Goal: Task Accomplishment & Management: Use online tool/utility

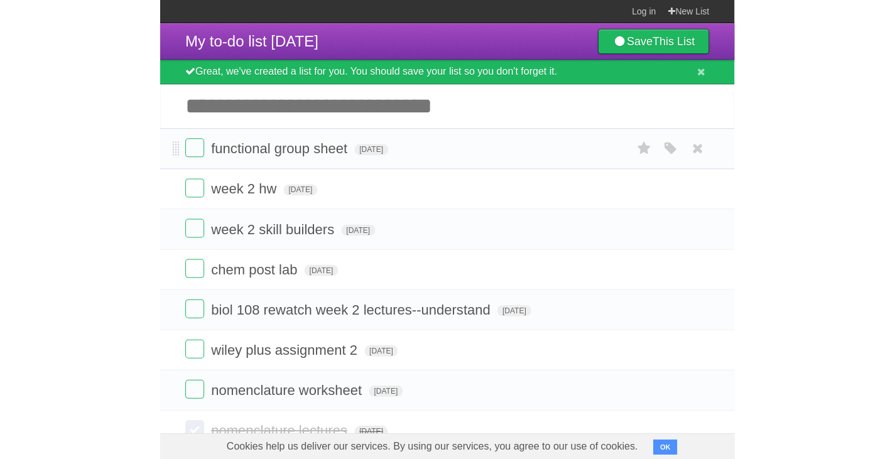
scroll to position [35, 0]
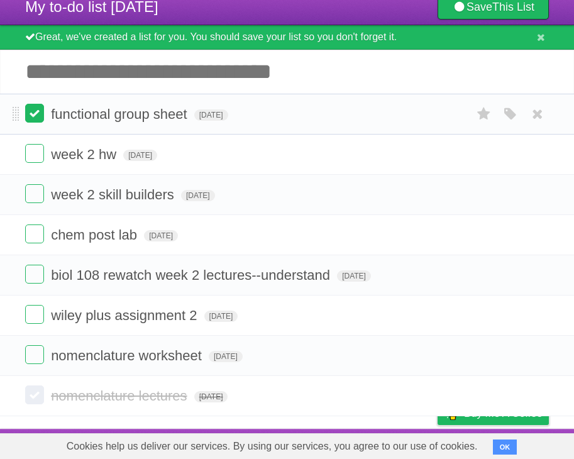
click at [36, 117] on label at bounding box center [34, 113] width 19 height 19
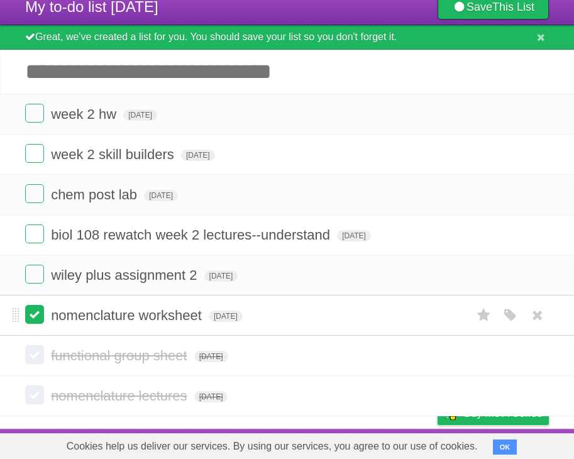
click at [35, 319] on label at bounding box center [34, 314] width 19 height 19
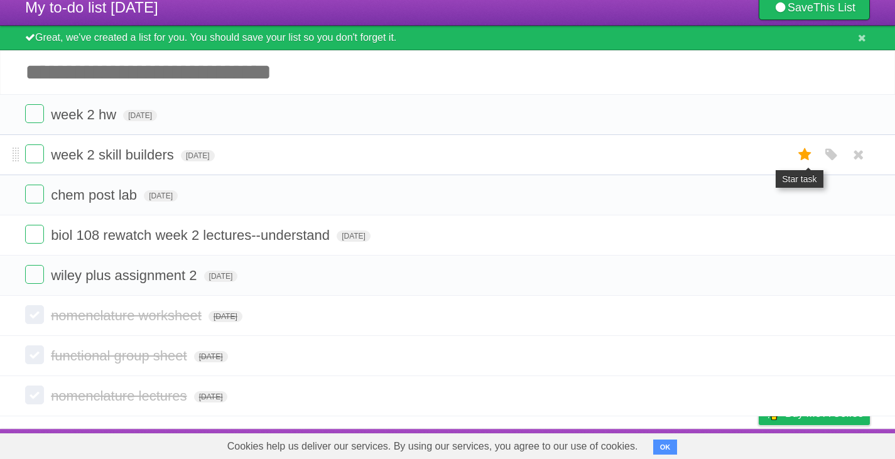
click at [573, 150] on icon at bounding box center [806, 154] width 18 height 21
click at [573, 189] on icon at bounding box center [806, 195] width 18 height 21
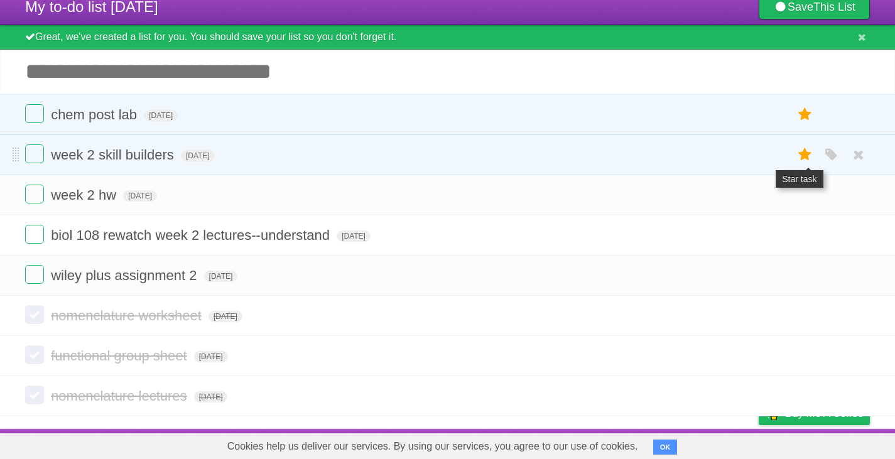
click at [573, 152] on icon at bounding box center [806, 154] width 18 height 21
click at [573, 157] on icon at bounding box center [806, 154] width 18 height 21
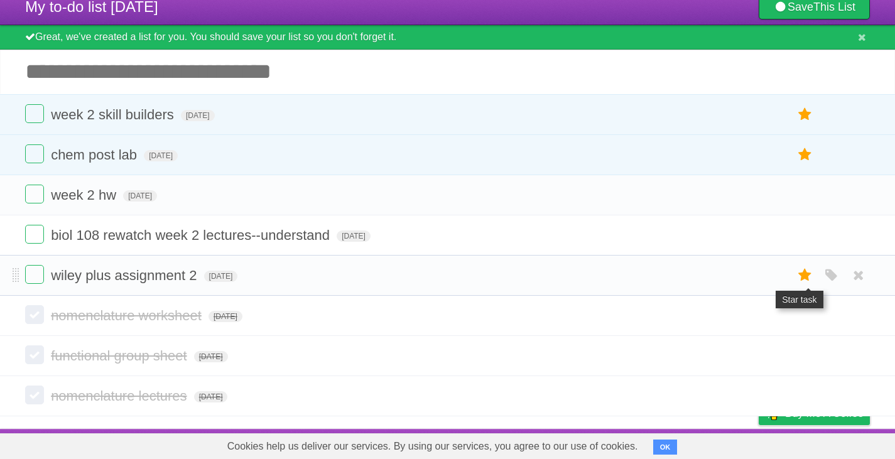
click at [573, 271] on icon at bounding box center [806, 275] width 18 height 21
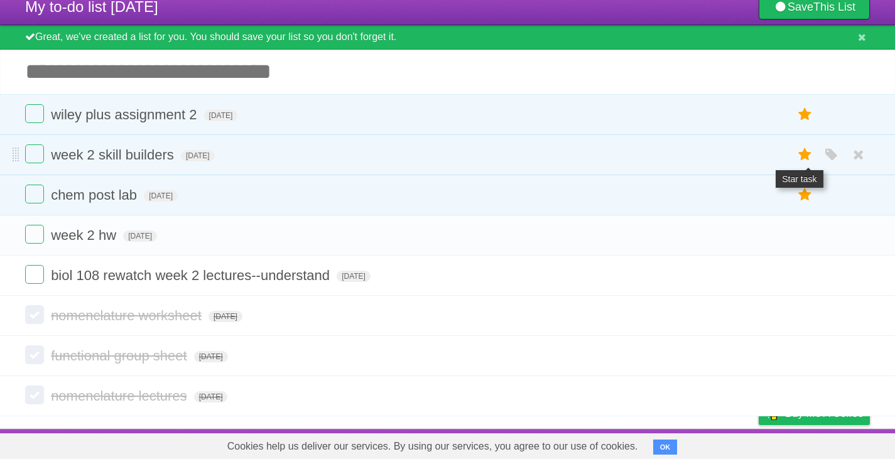
click at [573, 155] on icon at bounding box center [806, 154] width 18 height 21
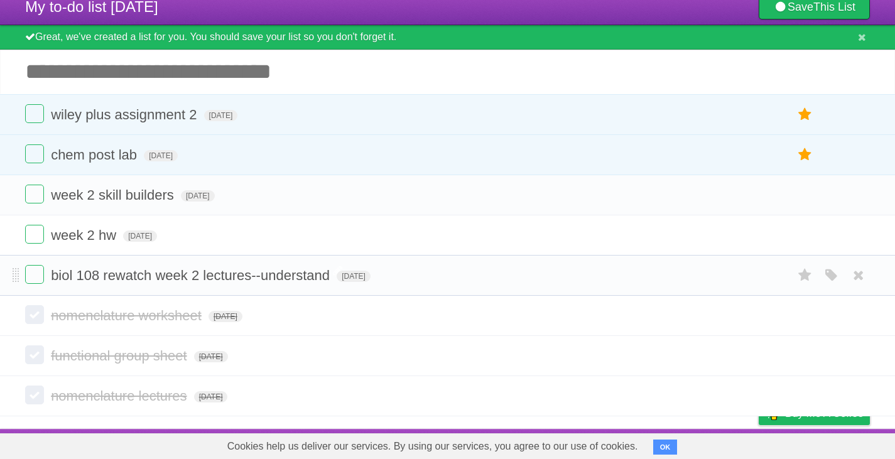
scroll to position [36, 0]
click at [222, 73] on input "Add another task" at bounding box center [447, 72] width 895 height 44
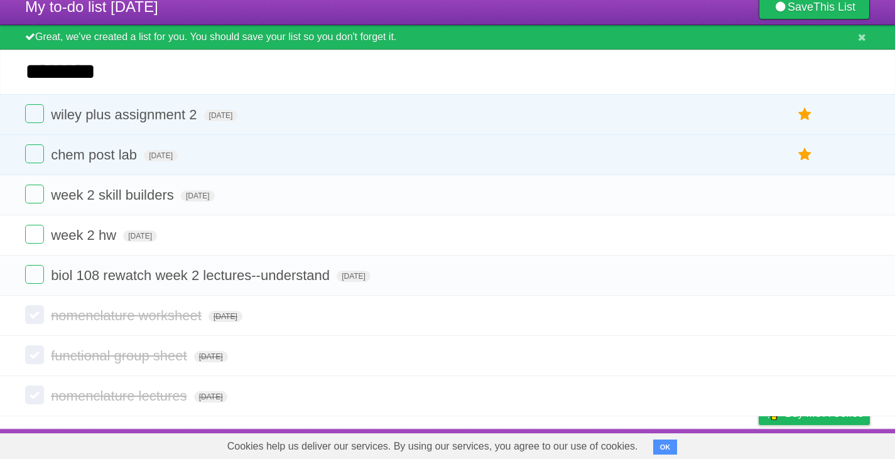
type input "********"
click input "*********" at bounding box center [0, 0] width 0 height 0
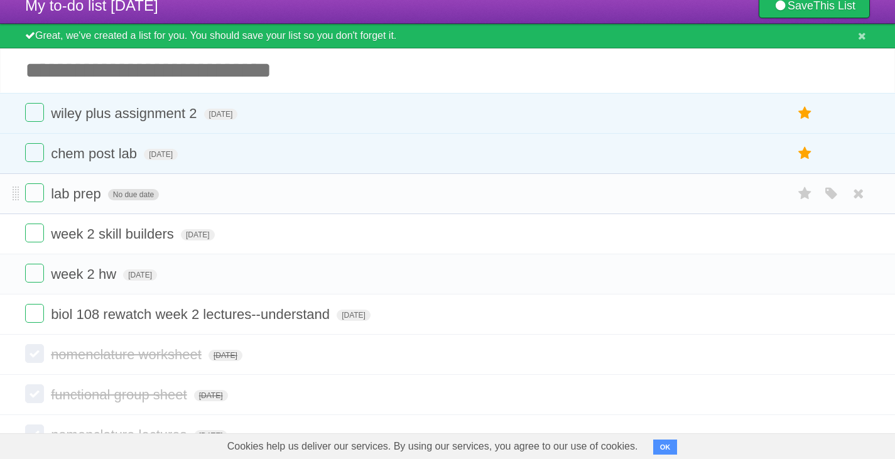
click at [131, 194] on span "No due date" at bounding box center [133, 194] width 51 height 11
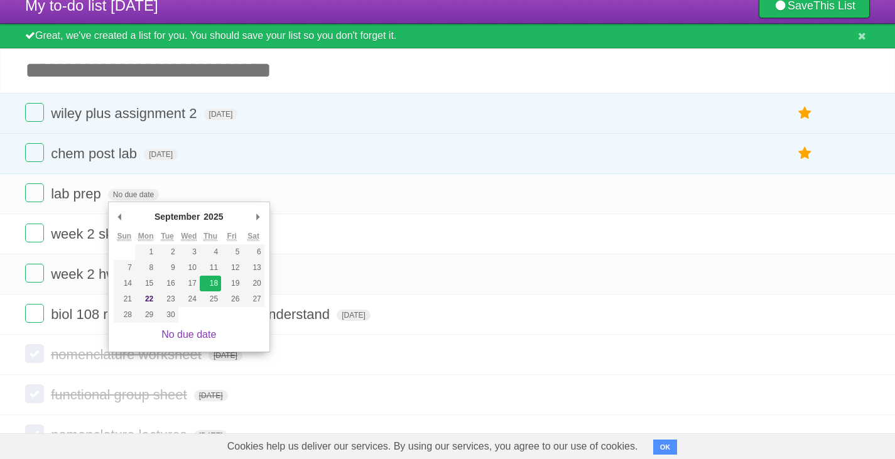
type span "[DATE]"
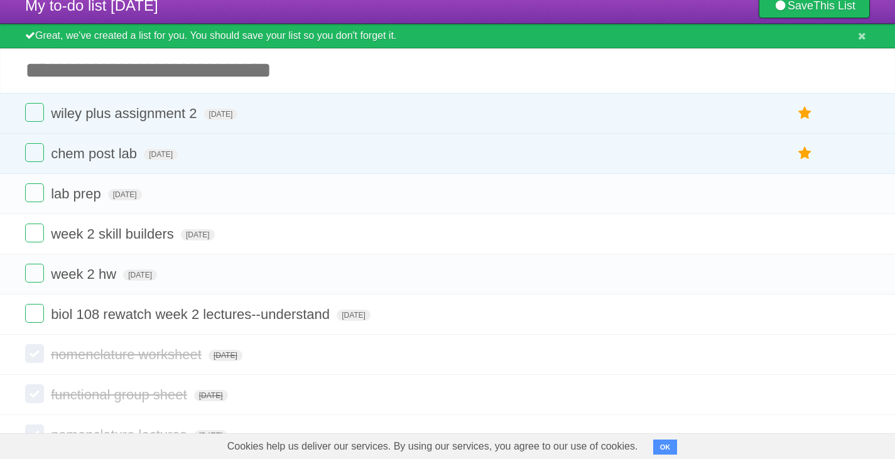
click at [169, 67] on input "Add another task" at bounding box center [447, 70] width 895 height 44
type input "*"
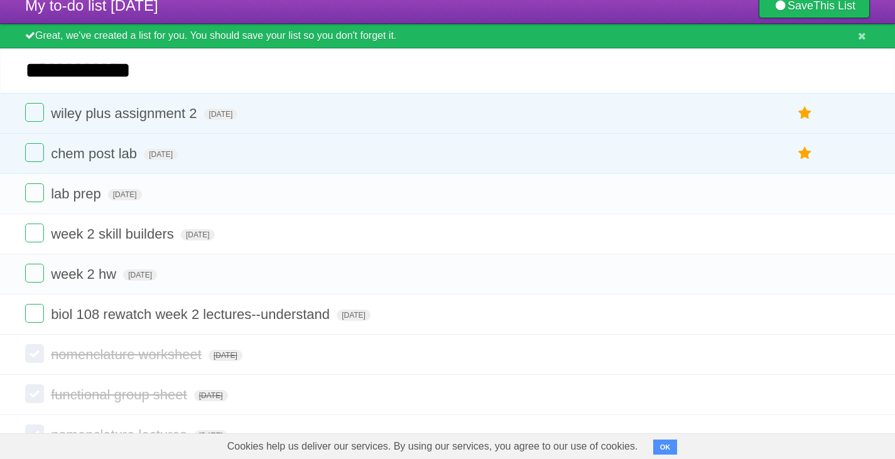
type input "**********"
click input "*********" at bounding box center [0, 0] width 0 height 0
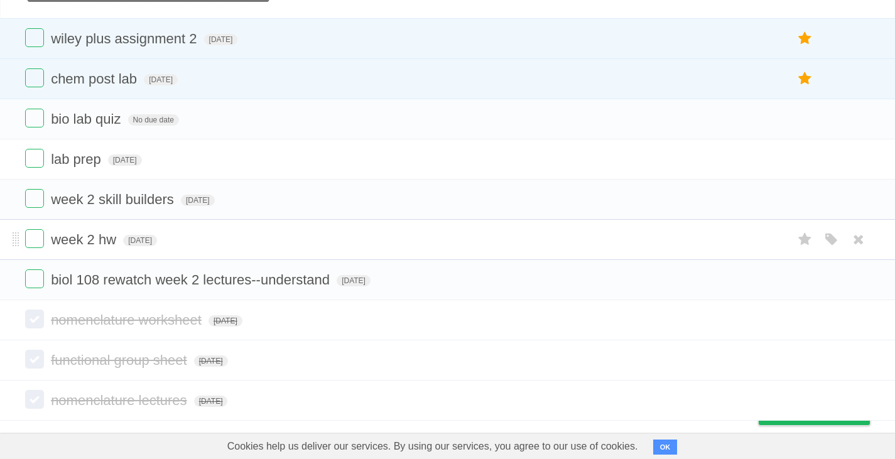
scroll to position [116, 0]
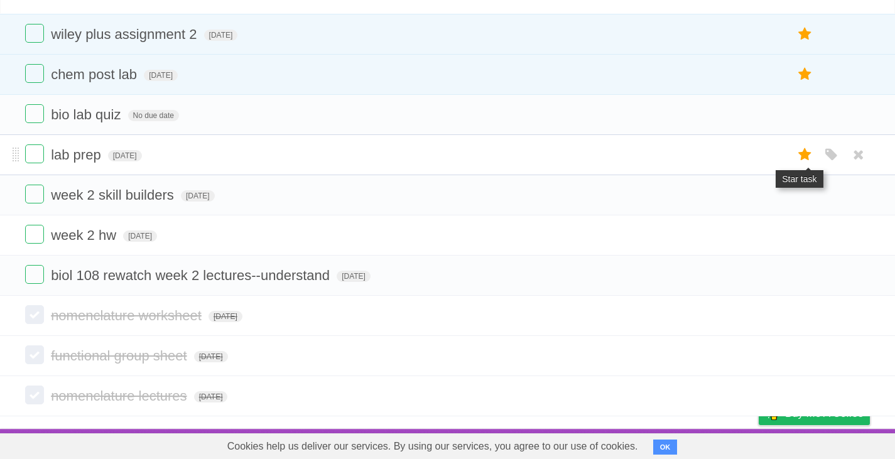
click at [573, 160] on icon at bounding box center [806, 154] width 18 height 21
click at [573, 112] on icon at bounding box center [806, 114] width 18 height 21
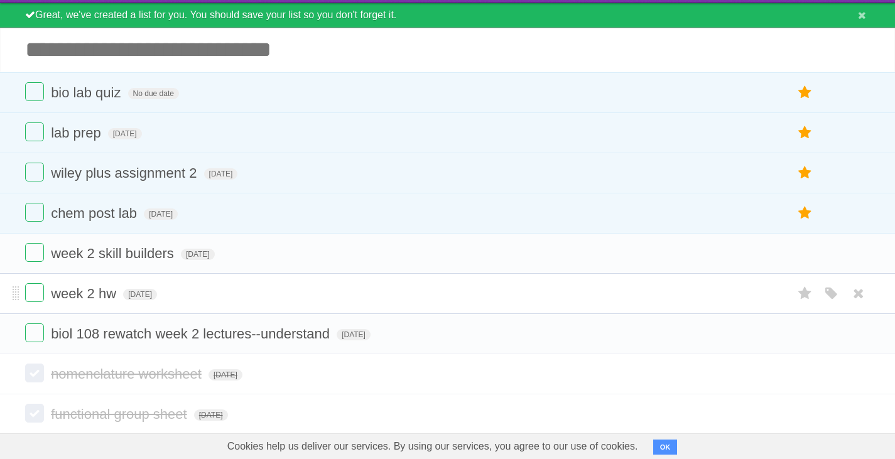
scroll to position [53, 0]
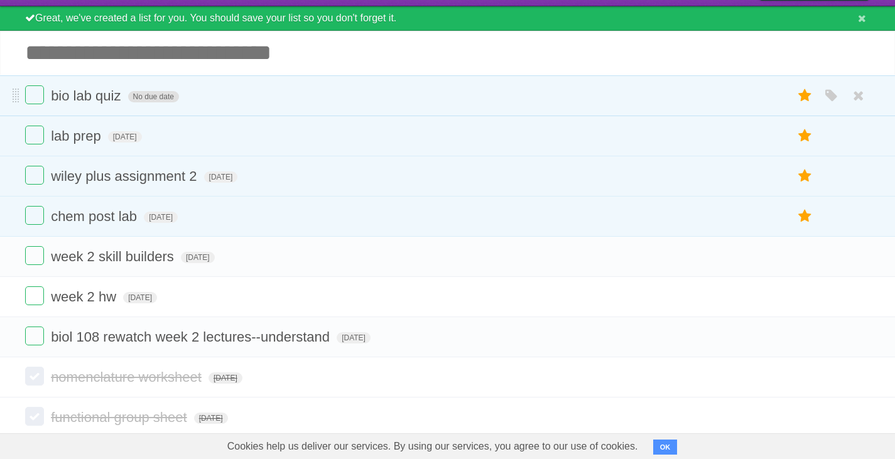
click at [153, 100] on span "No due date" at bounding box center [153, 96] width 51 height 11
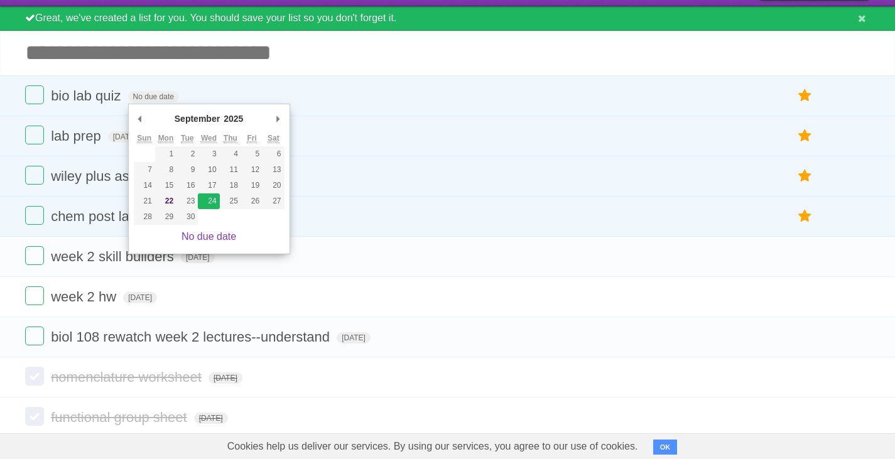
type span "[DATE]"
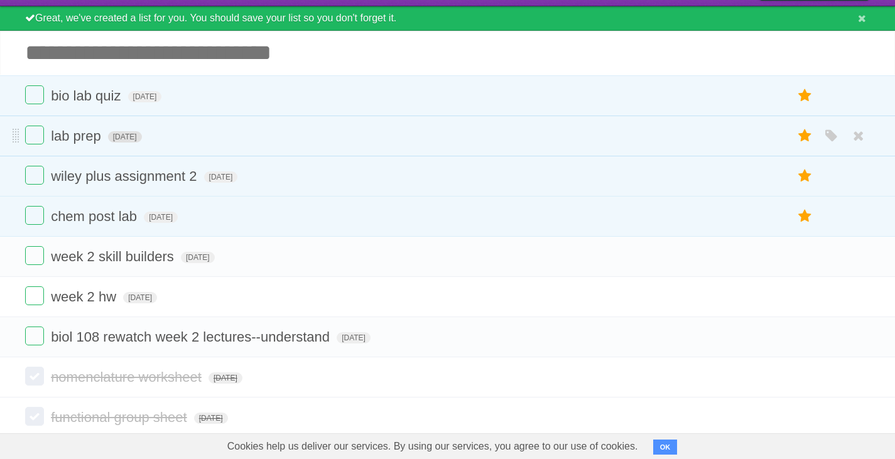
click at [142, 137] on span "[DATE]" at bounding box center [125, 136] width 34 height 11
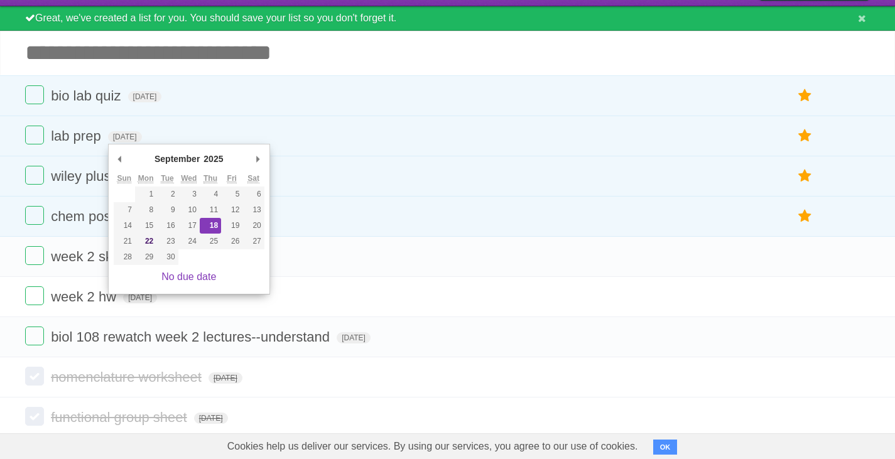
click at [388, 50] on input "Add another task" at bounding box center [447, 53] width 895 height 44
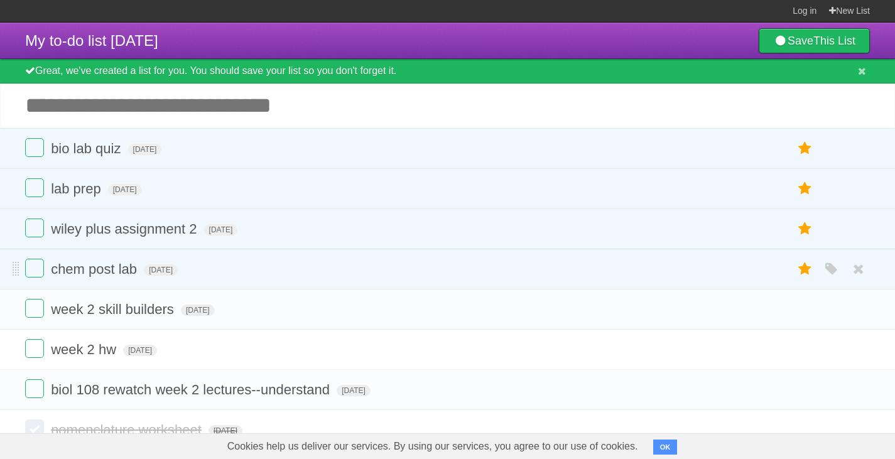
scroll to position [0, 0]
